Goal: Check status

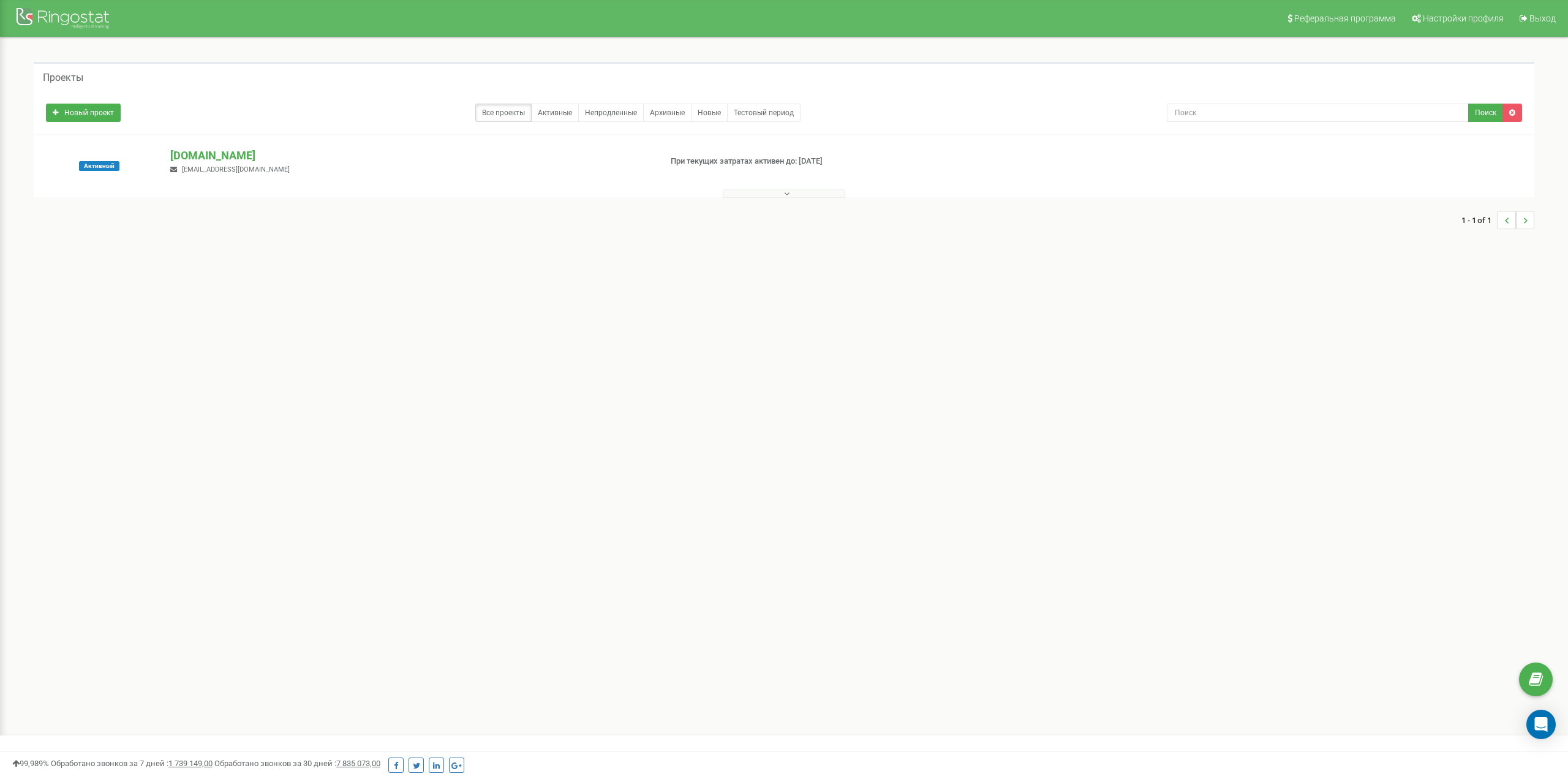
click at [817, 194] on button at bounding box center [783, 193] width 122 height 9
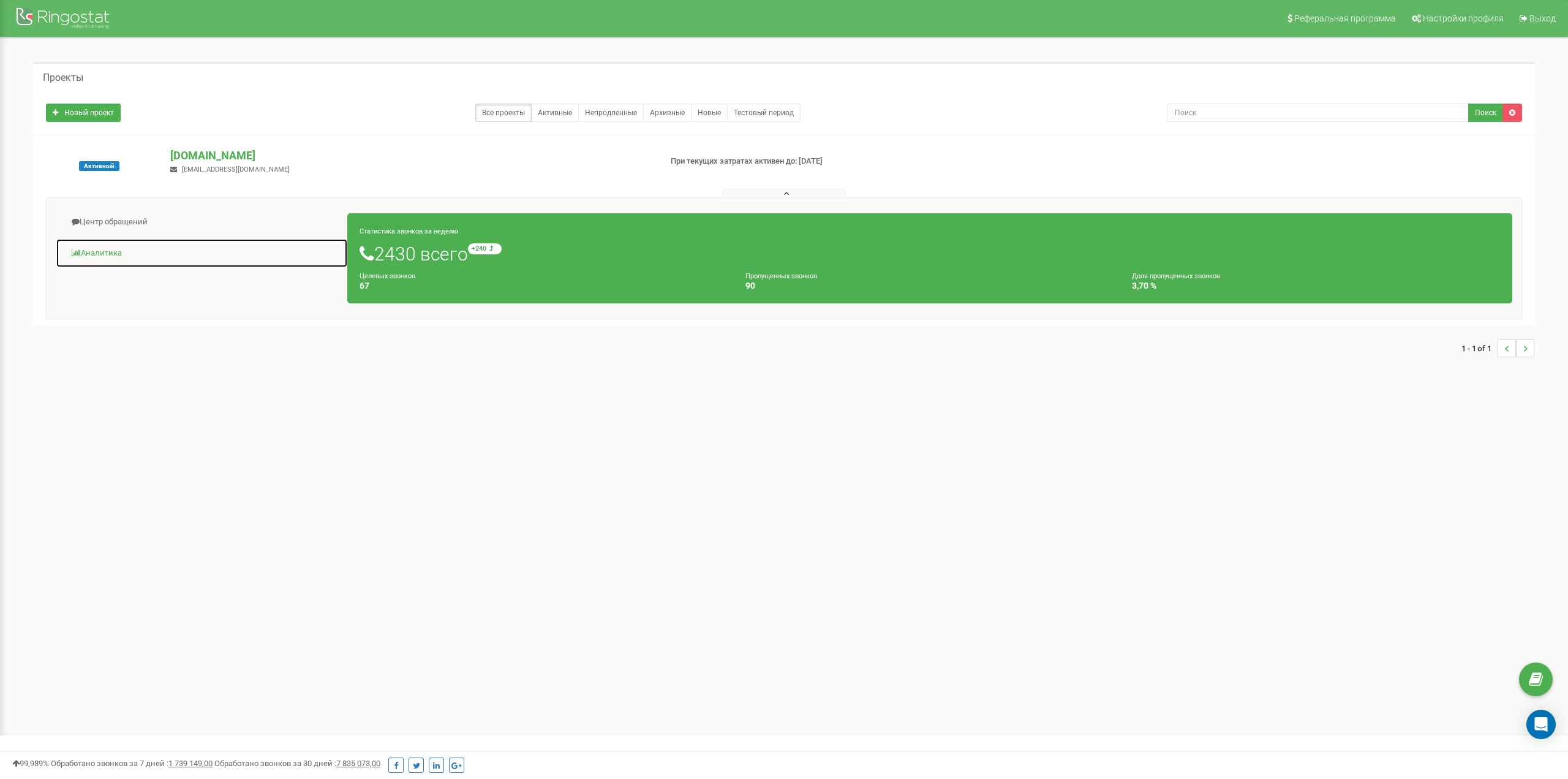
click at [106, 261] on link "Аналитика" at bounding box center [202, 253] width 293 height 30
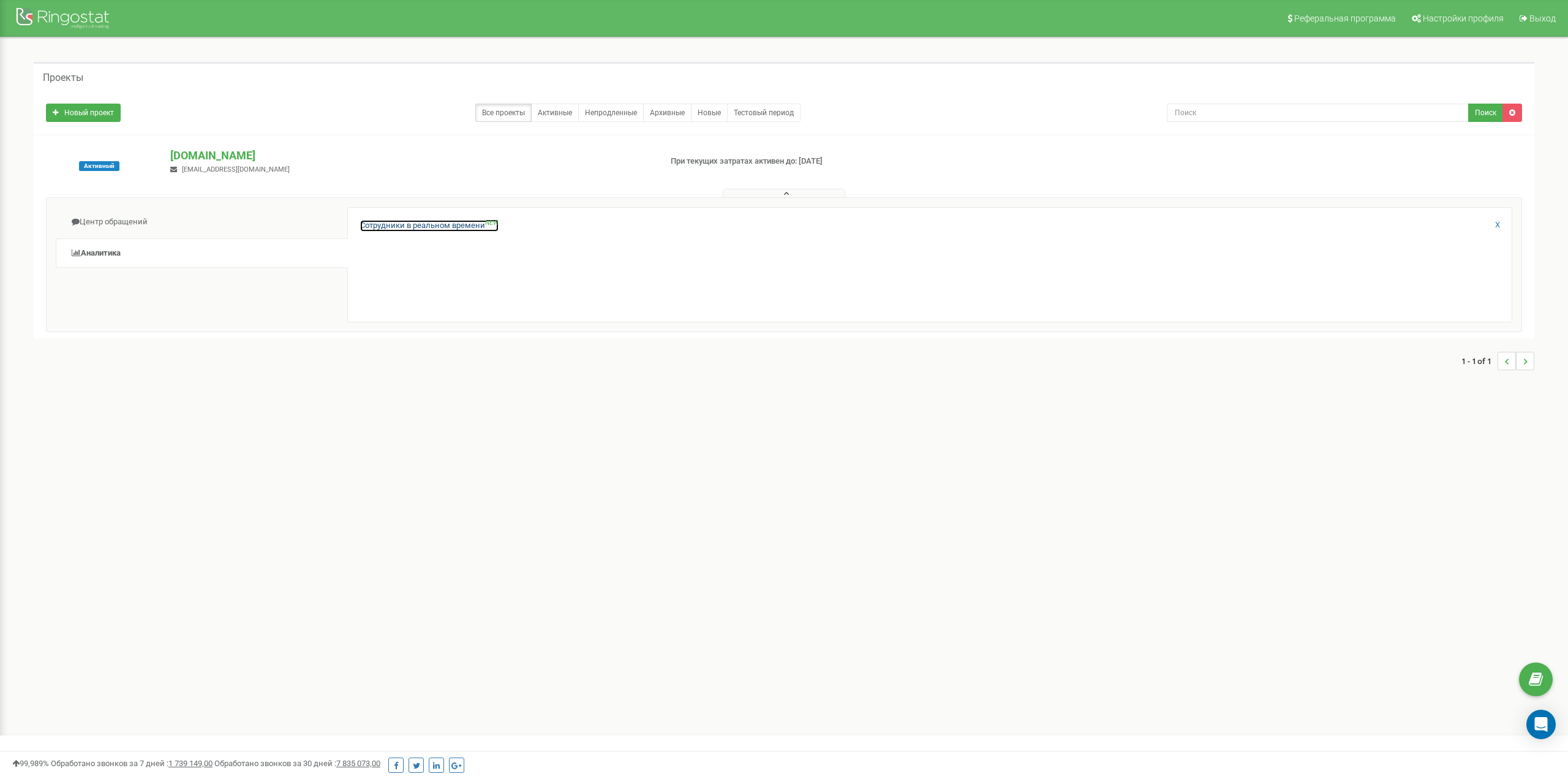
click at [407, 226] on link "Сотрудники в реальном времени NEW" at bounding box center [429, 226] width 138 height 12
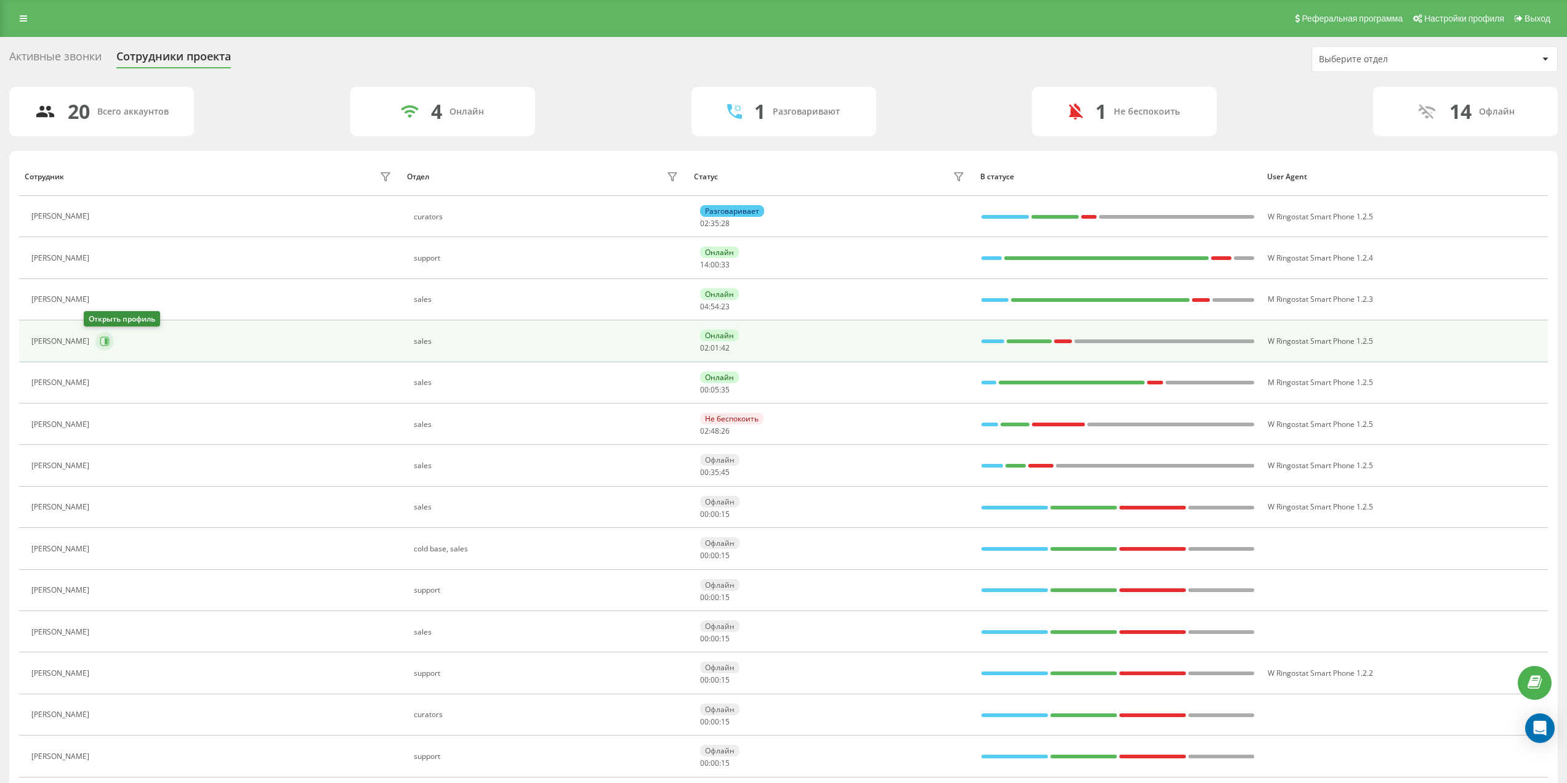
click at [100, 342] on icon at bounding box center [105, 341] width 10 height 10
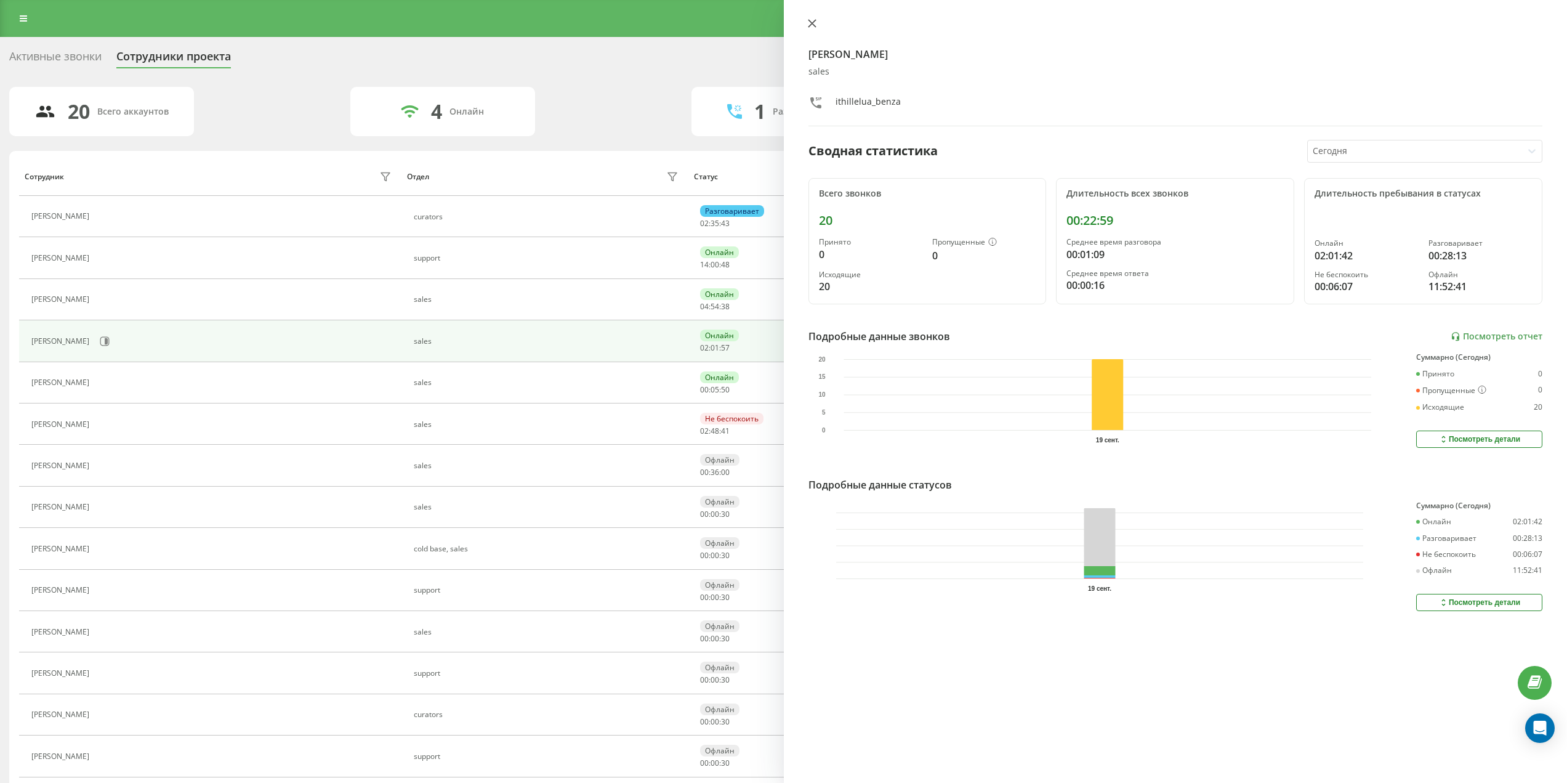
click at [811, 22] on icon at bounding box center [812, 23] width 9 height 9
